Goal: Find contact information: Obtain details needed to contact an individual or organization

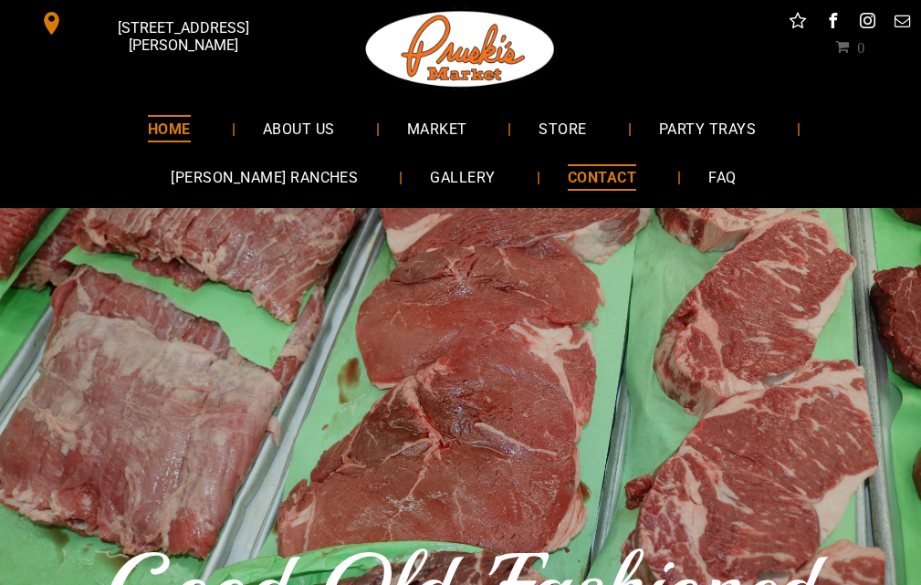
click at [568, 171] on span "CONTACT" at bounding box center [602, 177] width 68 height 26
